Goal: Complete application form: Complete application form

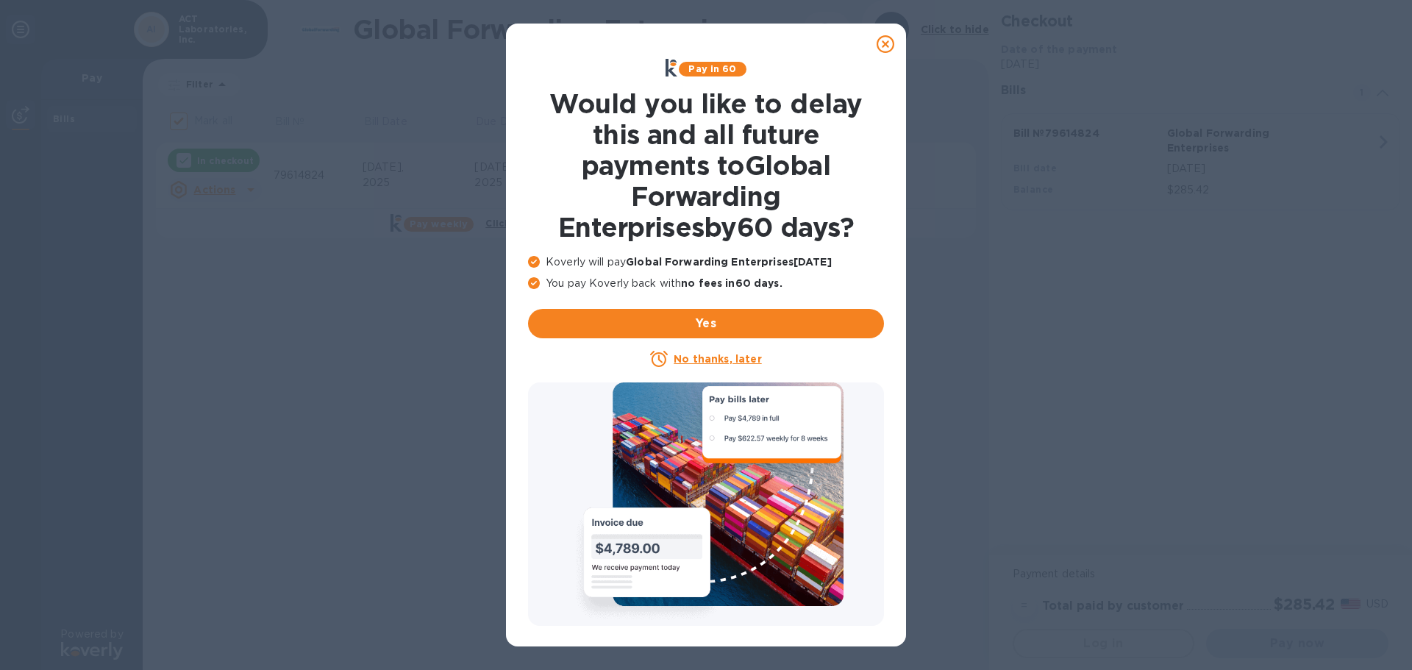
checkbox input "false"
click at [726, 357] on u "No thanks, later" at bounding box center [718, 359] width 88 height 12
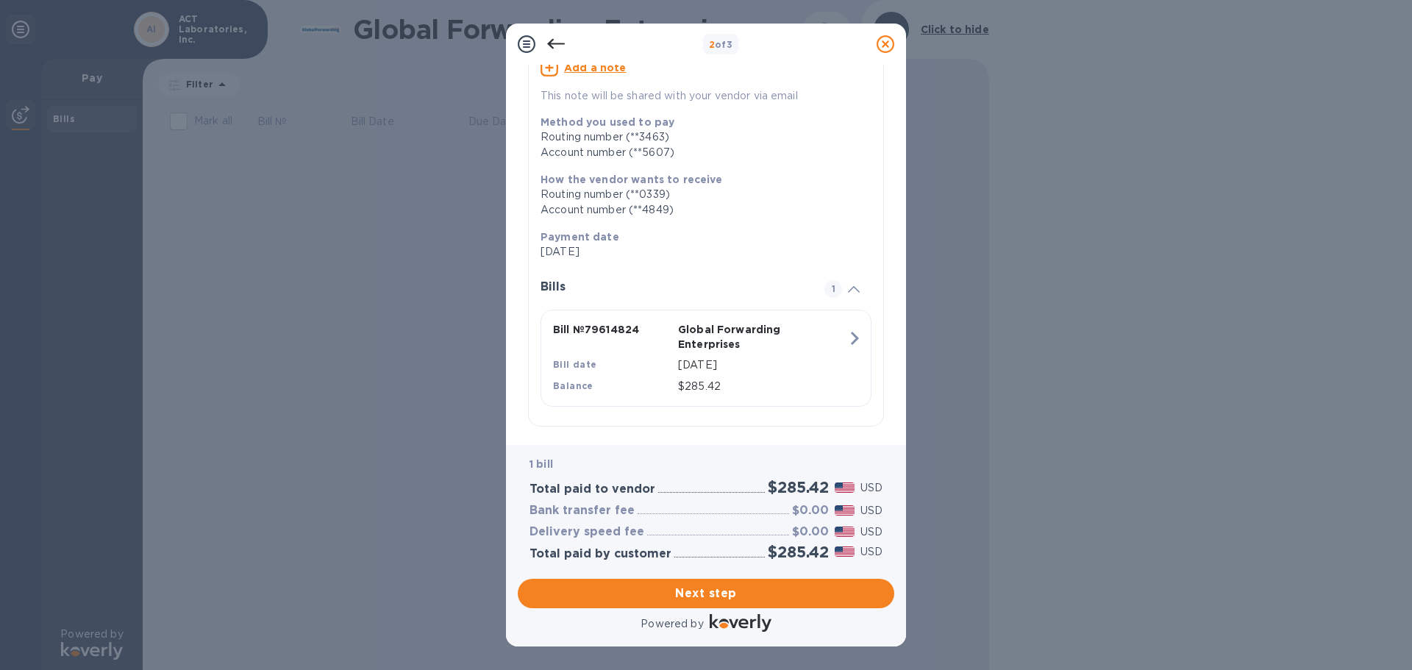
scroll to position [163, 0]
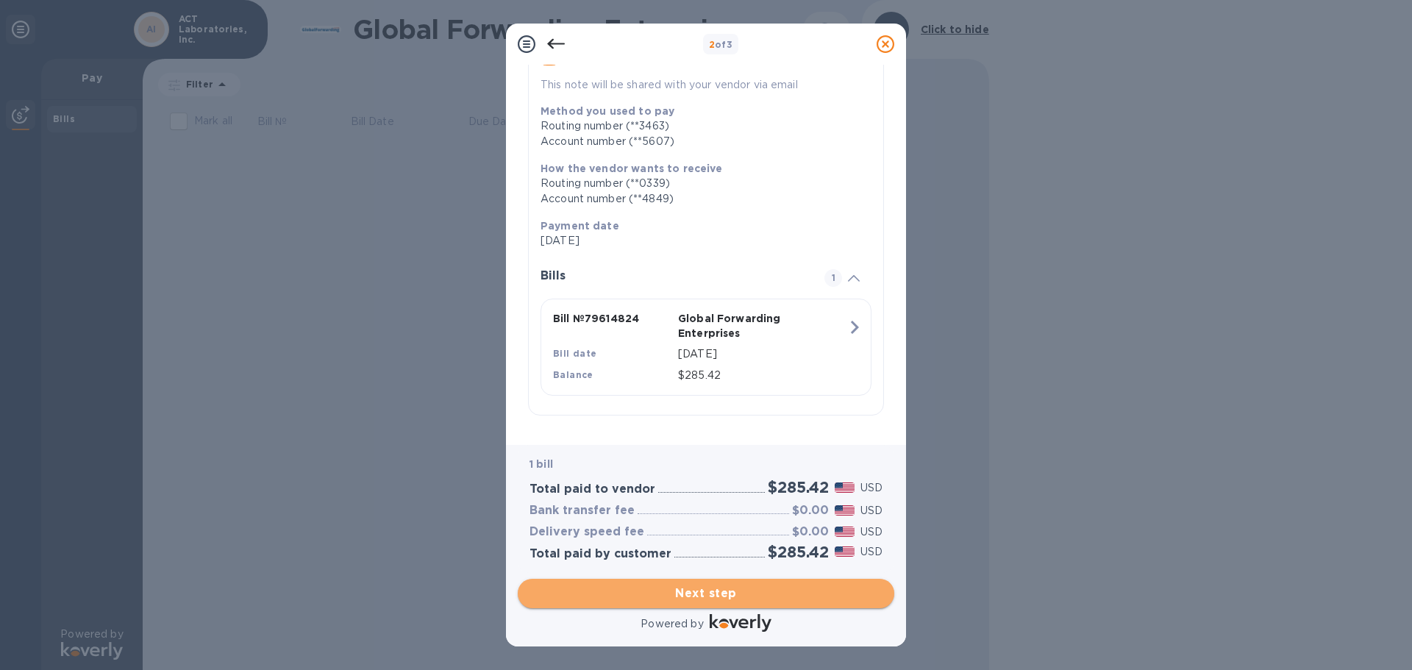
click at [708, 592] on span "Next step" at bounding box center [705, 594] width 353 height 18
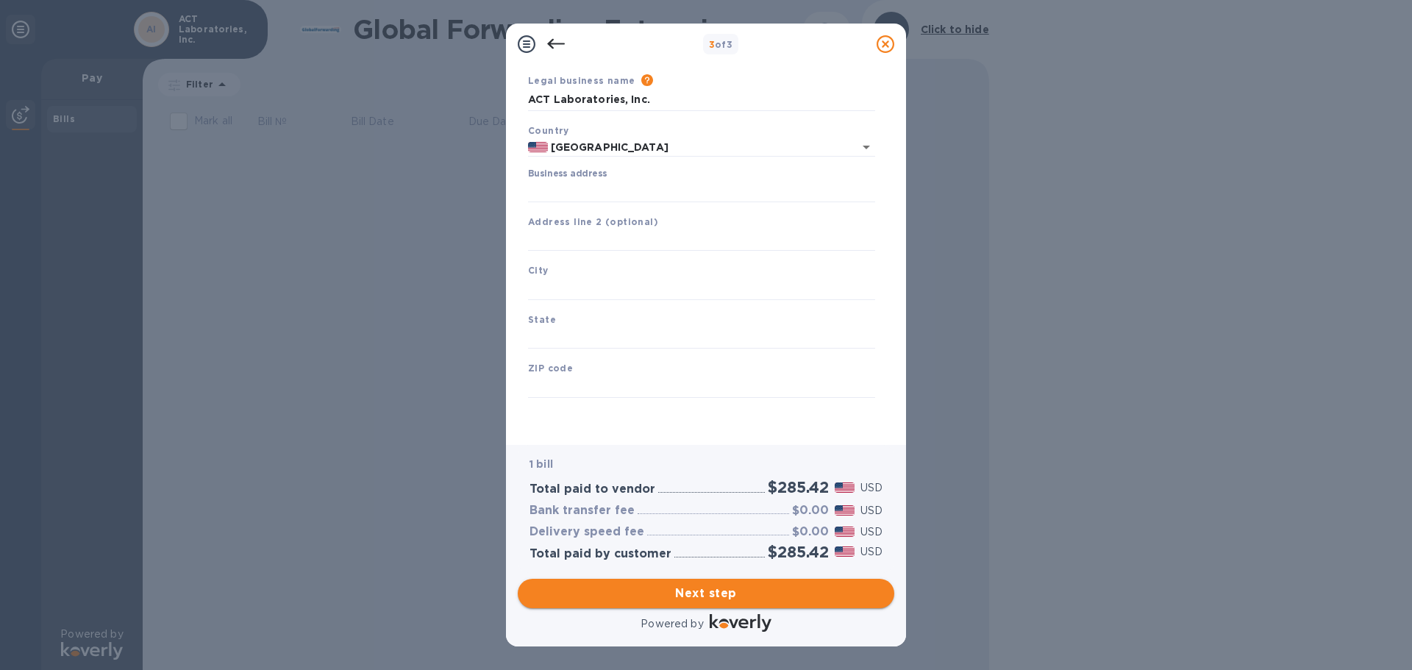
scroll to position [49, 0]
click at [556, 190] on input "Business address" at bounding box center [701, 191] width 347 height 22
type input "[STREET_ADDRESS][PERSON_NAME]"
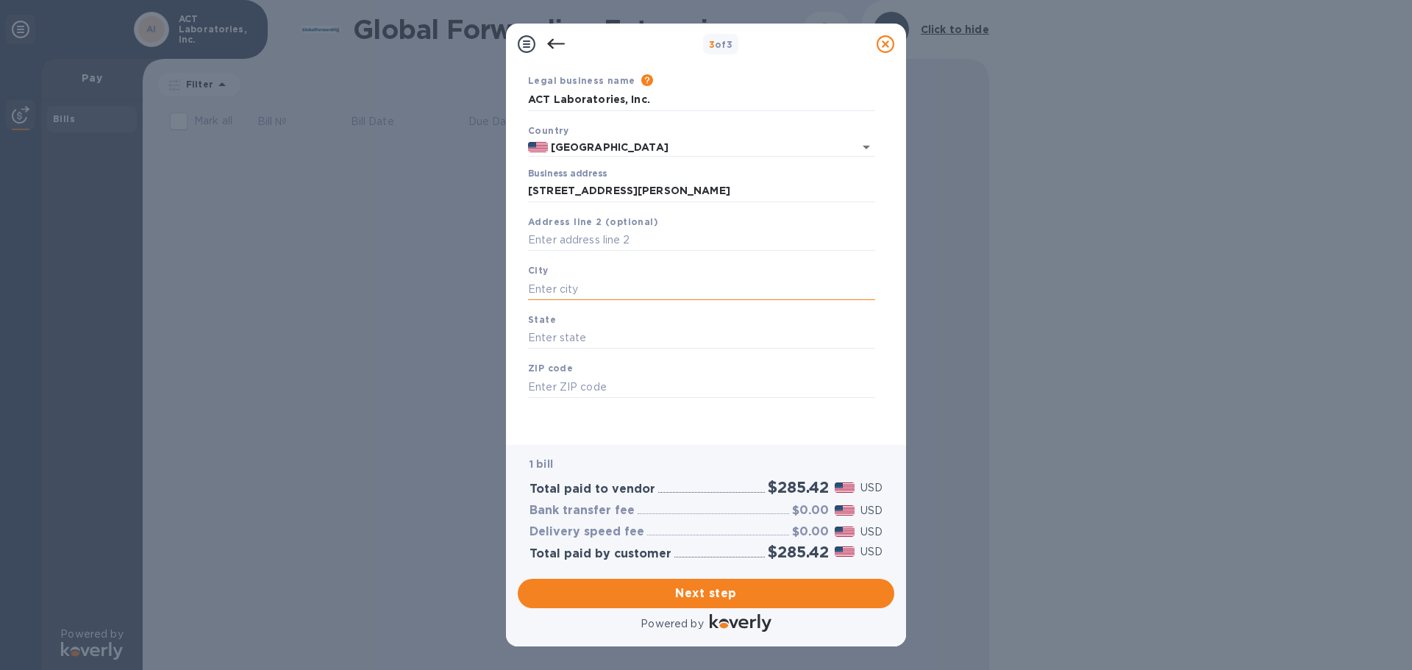
click at [579, 283] on input "text" at bounding box center [701, 289] width 347 height 22
type input "Lansing"
type input "MI"
type input "48912"
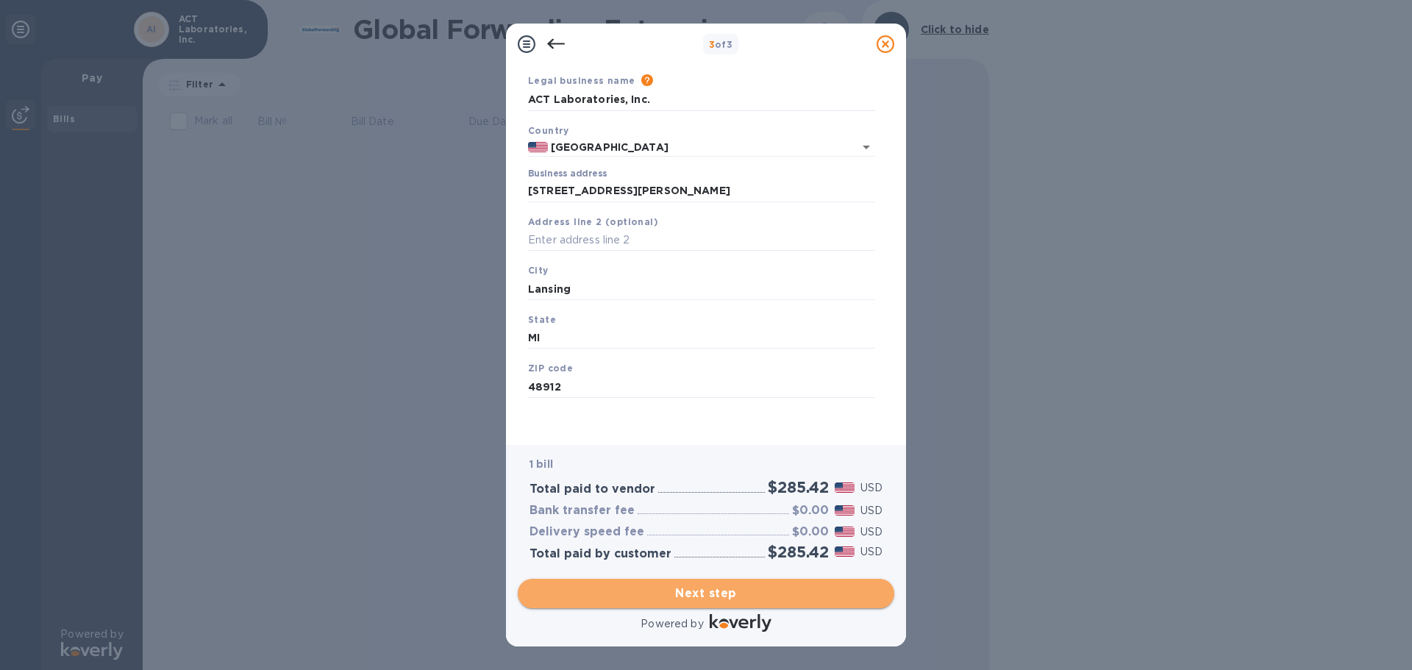
click at [691, 594] on span "Next step" at bounding box center [705, 594] width 353 height 18
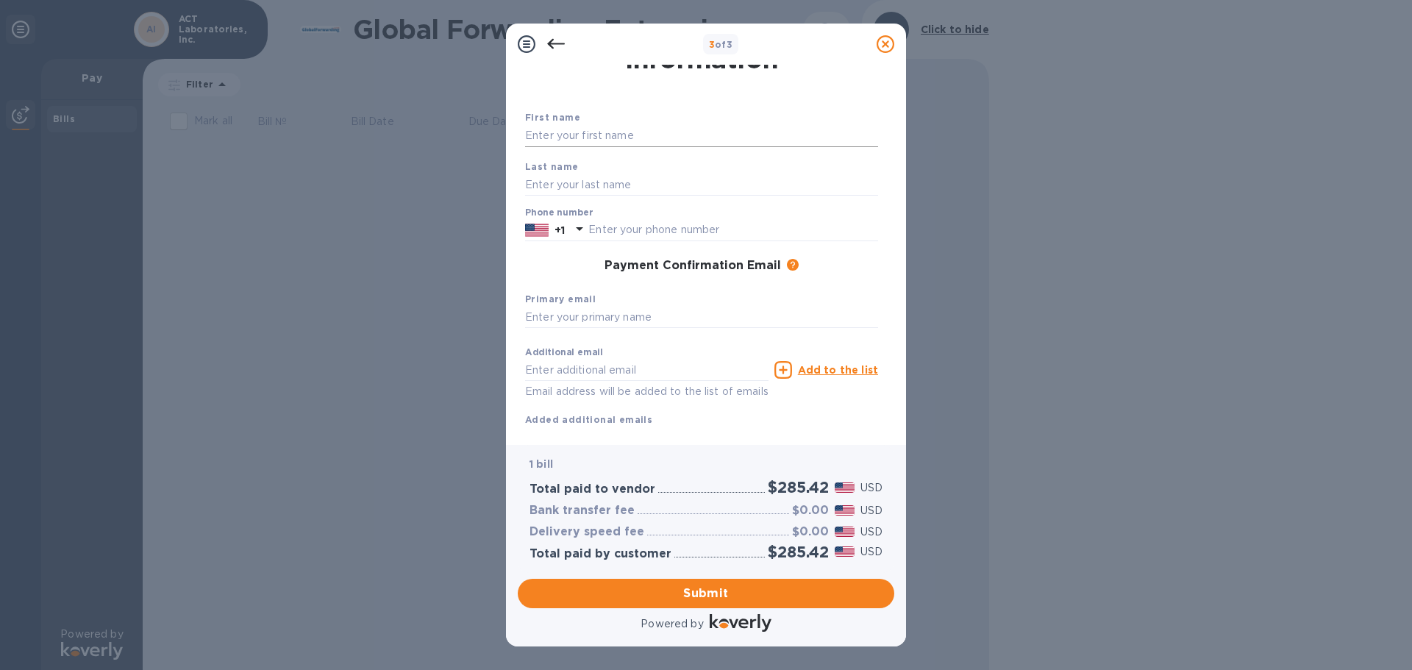
click at [607, 134] on input "text" at bounding box center [701, 136] width 353 height 22
type input "[PERSON_NAME]"
click at [810, 215] on div "Phone number +1" at bounding box center [701, 224] width 353 height 34
click at [702, 229] on input "text" at bounding box center [733, 230] width 290 height 22
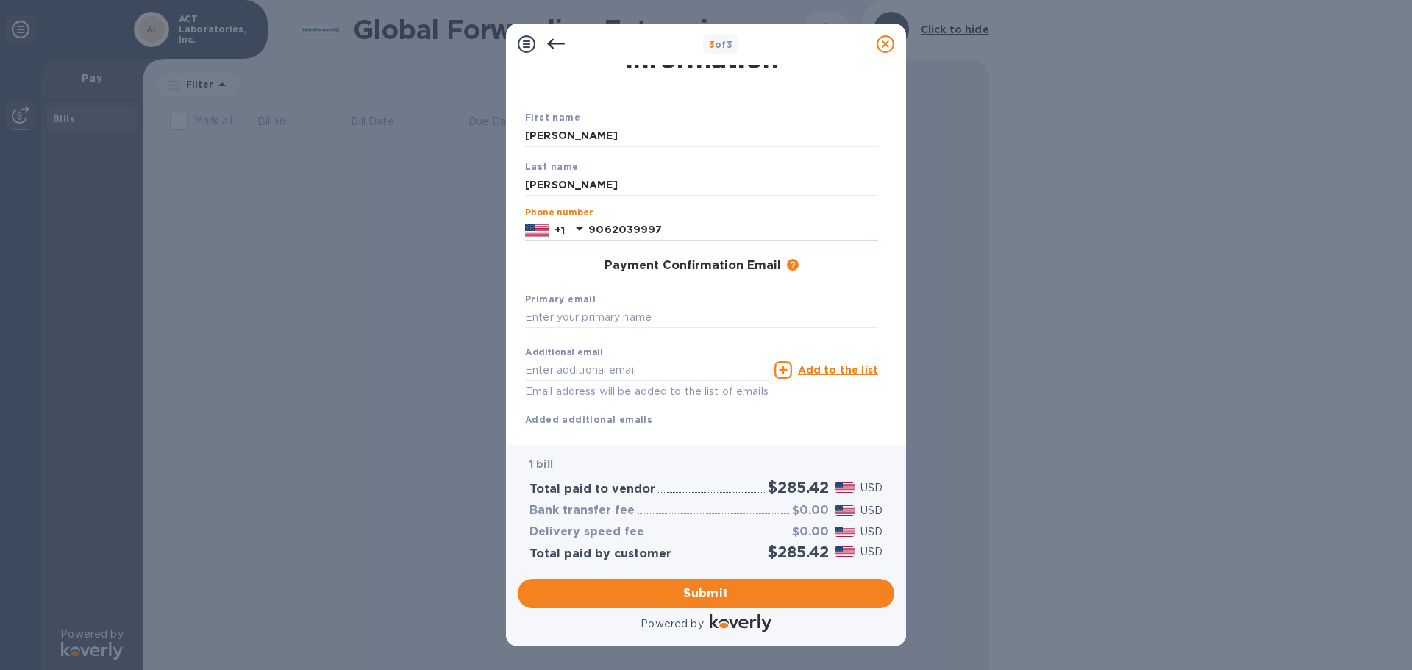
type input "9062039997"
click at [874, 276] on div "Payment Confirmation Email The added email addresses will be used to send the p…" at bounding box center [701, 266] width 365 height 26
click at [575, 319] on input "text" at bounding box center [701, 318] width 353 height 22
type input "[EMAIL_ADDRESS][DOMAIN_NAME]"
click at [566, 365] on input "text" at bounding box center [646, 370] width 243 height 22
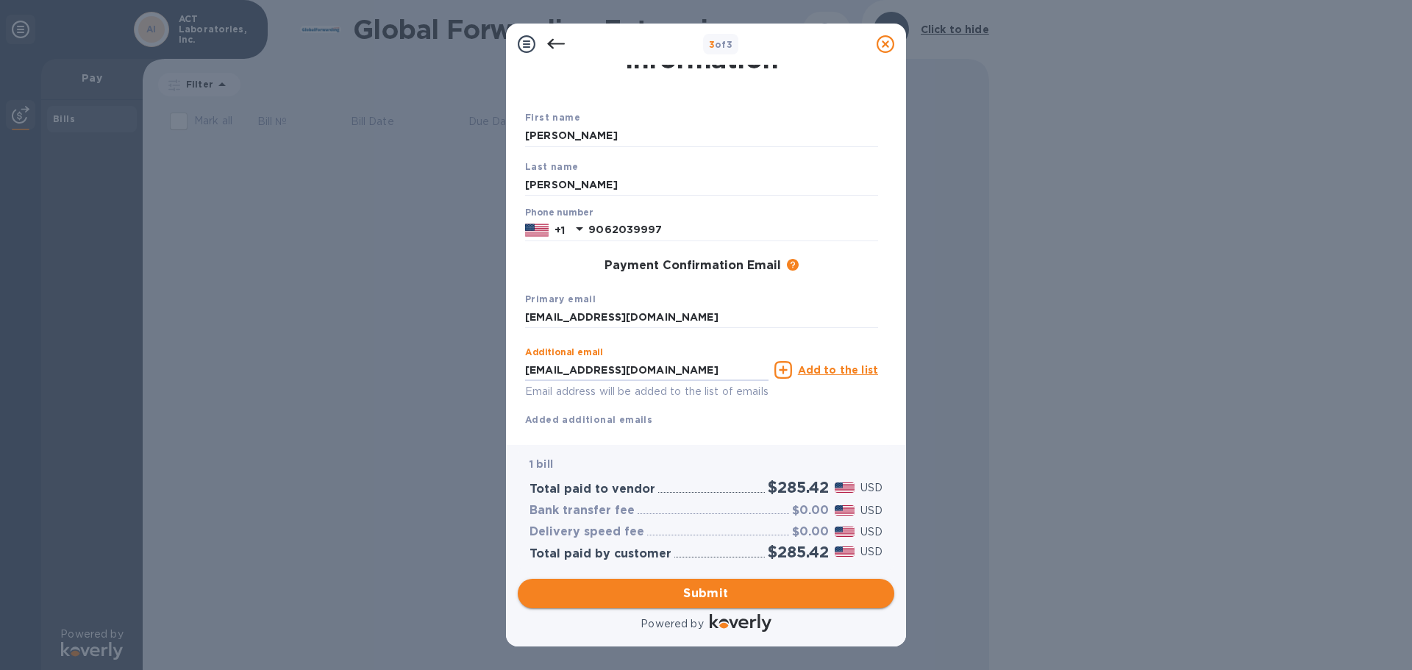
type input "[EMAIL_ADDRESS][DOMAIN_NAME]"
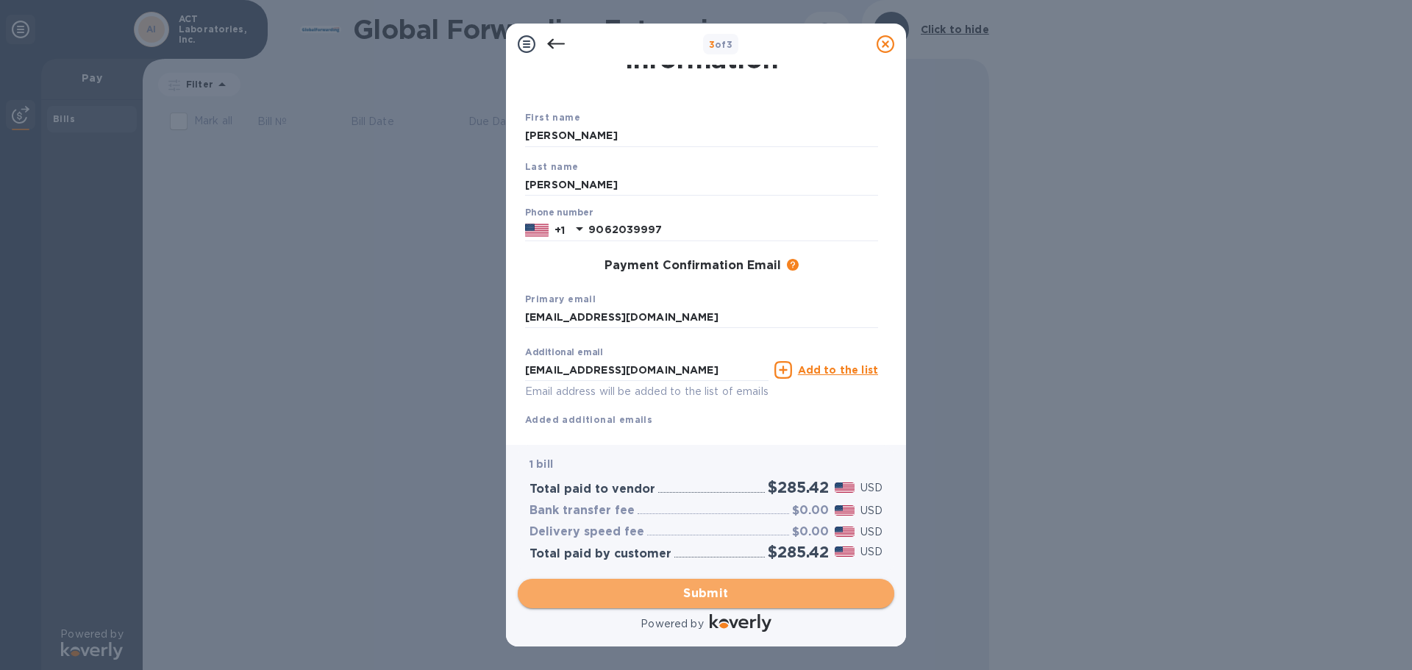
click at [751, 593] on span "Submit" at bounding box center [705, 594] width 353 height 18
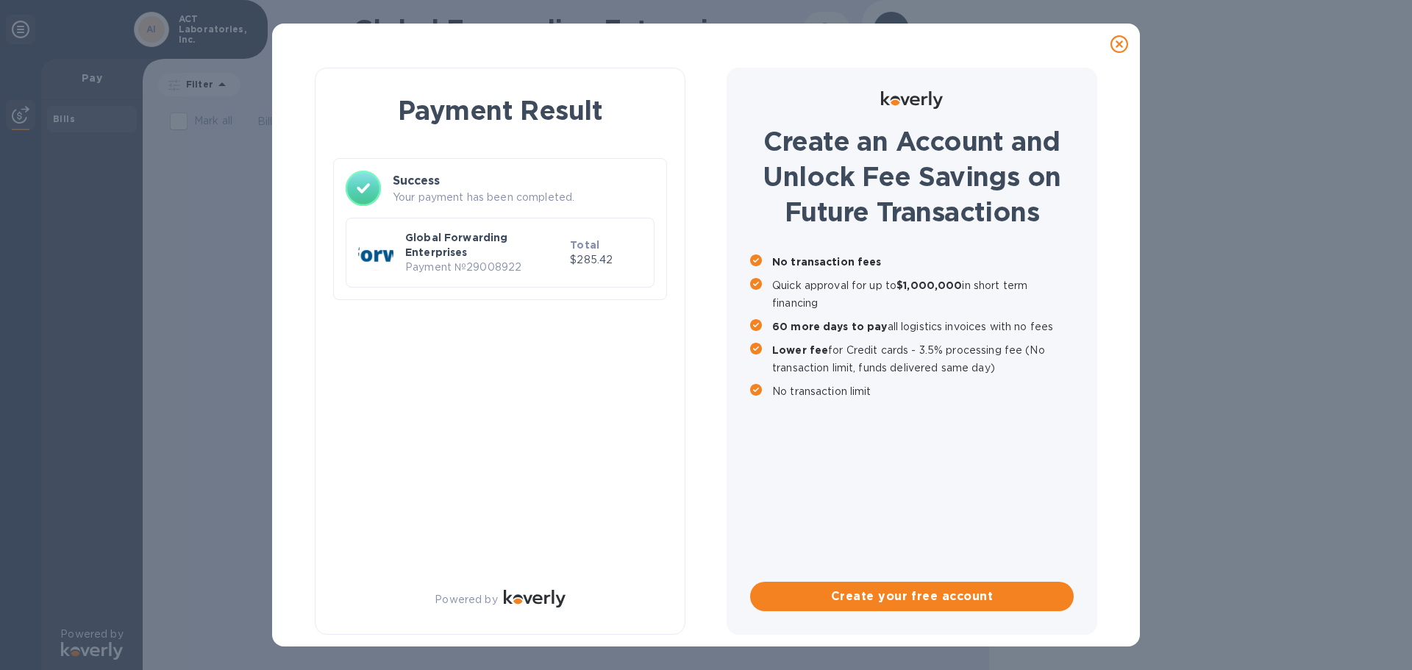
scroll to position [0, 0]
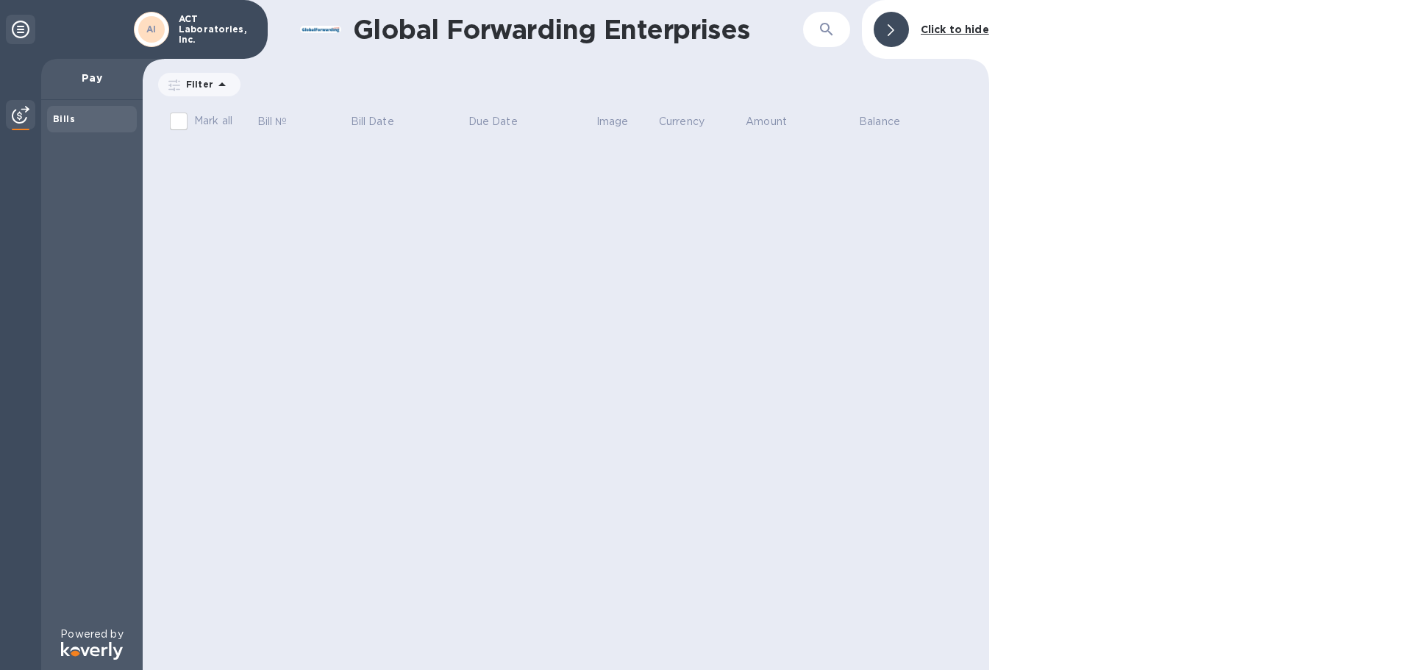
click at [21, 110] on img at bounding box center [21, 115] width 18 height 18
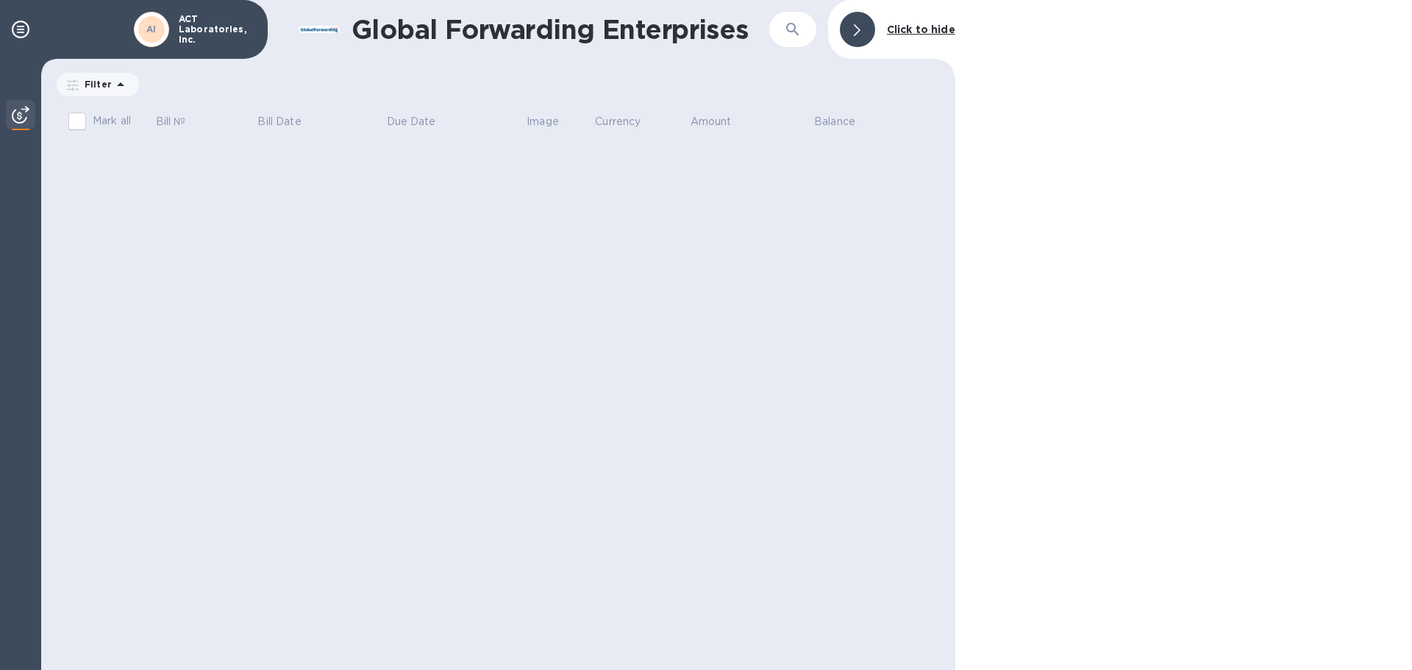
click at [21, 110] on img at bounding box center [21, 115] width 18 height 18
